Goal: Check status

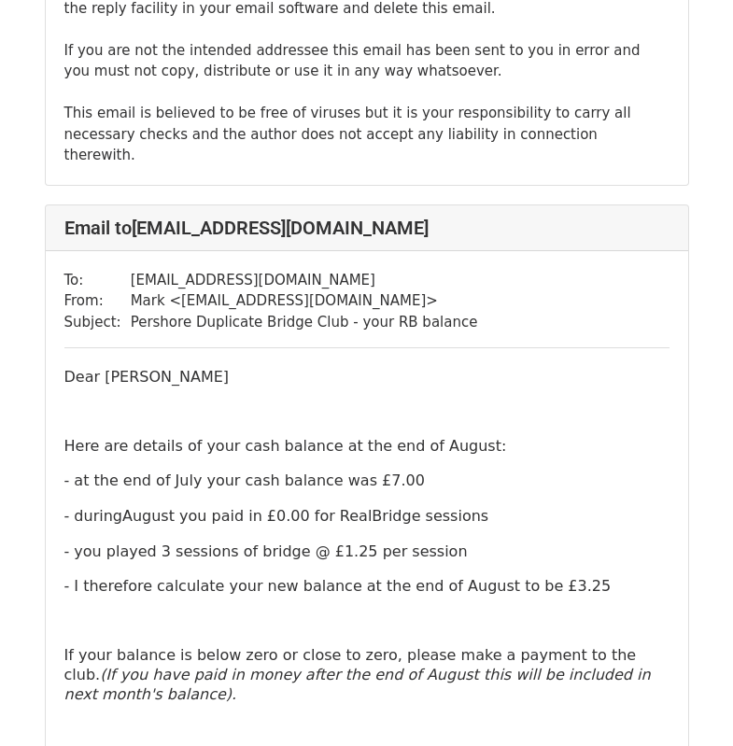
scroll to position [39778, 0]
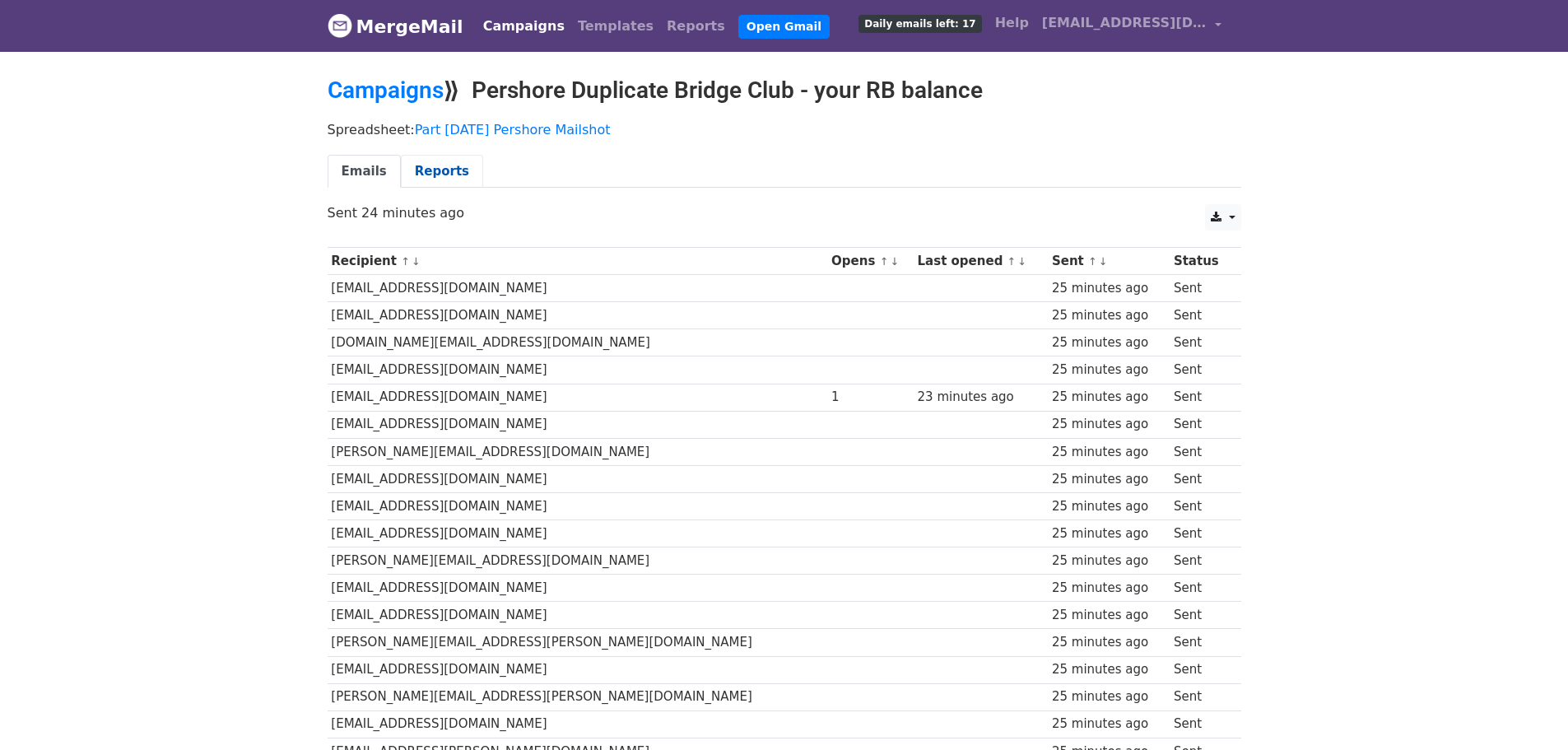
click at [417, 162] on link "Reports" at bounding box center [442, 172] width 82 height 33
